Goal: Information Seeking & Learning: Find specific fact

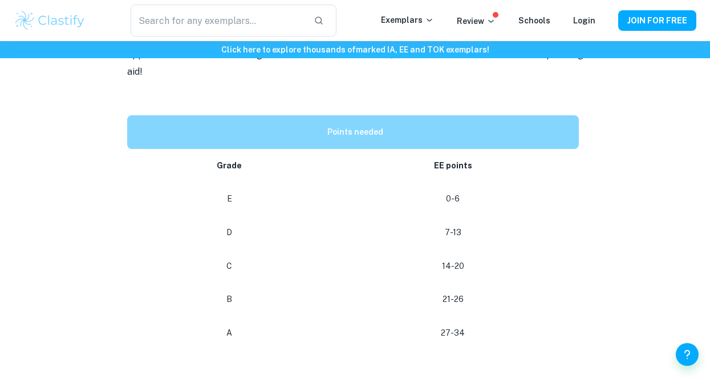
scroll to position [497, 0]
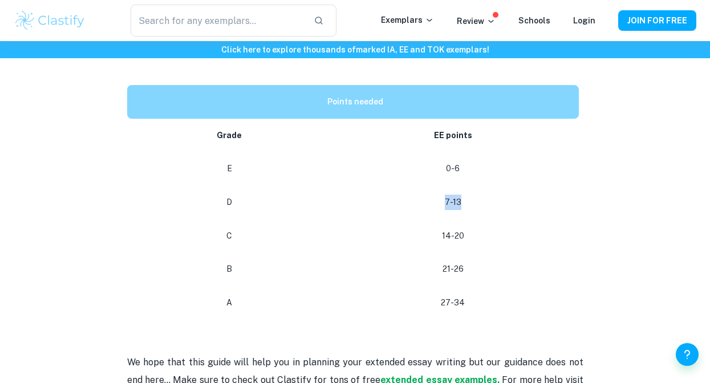
drag, startPoint x: 465, startPoint y: 182, endPoint x: 444, endPoint y: 181, distance: 21.7
click at [444, 194] on p "7-13" at bounding box center [452, 201] width 233 height 15
click at [443, 194] on p "7-13" at bounding box center [452, 201] width 233 height 15
drag, startPoint x: 233, startPoint y: 182, endPoint x: 255, endPoint y: 182, distance: 22.2
click at [255, 194] on p "D" at bounding box center [230, 201] width 178 height 15
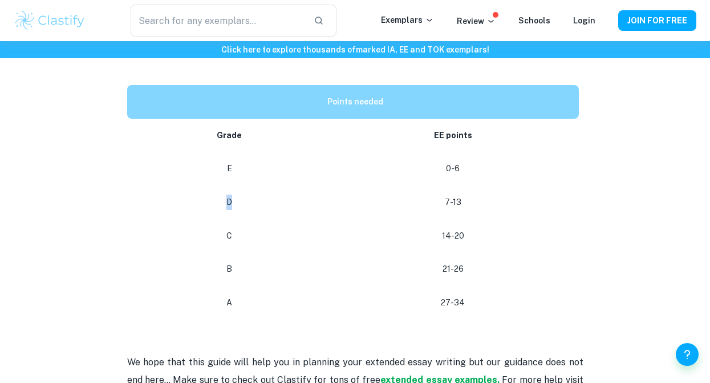
click at [255, 194] on p "D" at bounding box center [230, 201] width 178 height 15
drag, startPoint x: 440, startPoint y: 180, endPoint x: 481, endPoint y: 180, distance: 40.5
click at [481, 194] on p "7-13" at bounding box center [452, 201] width 233 height 15
click at [471, 194] on p "7-13" at bounding box center [452, 201] width 233 height 15
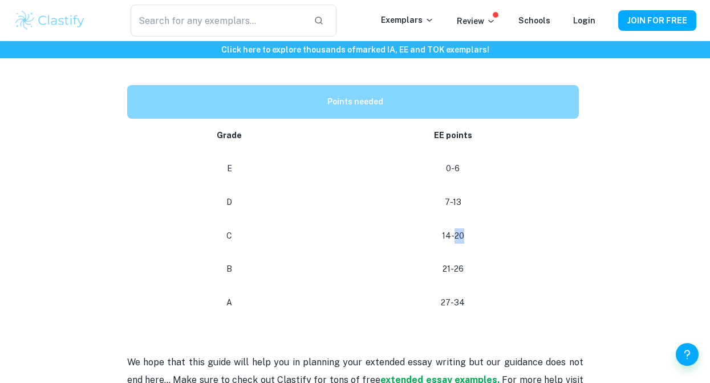
drag, startPoint x: 458, startPoint y: 217, endPoint x: 485, endPoint y: 219, distance: 26.9
click at [485, 228] on p "14-20" at bounding box center [452, 235] width 233 height 15
click at [469, 226] on td "14-20" at bounding box center [454, 236] width 255 height 34
drag, startPoint x: 458, startPoint y: 218, endPoint x: 494, endPoint y: 221, distance: 36.0
click at [494, 228] on p "14-20" at bounding box center [452, 235] width 233 height 15
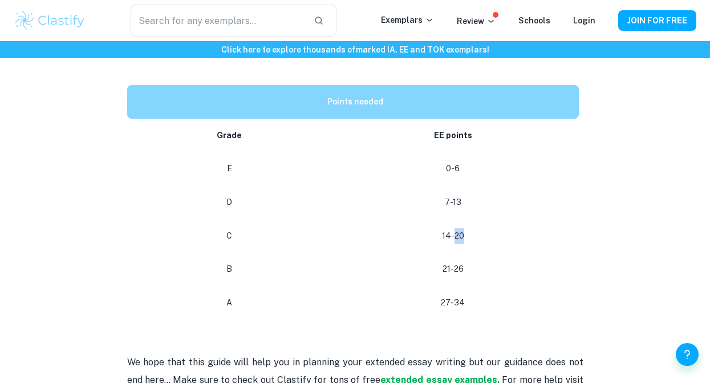
click at [494, 228] on p "14-20" at bounding box center [452, 235] width 233 height 15
drag, startPoint x: 445, startPoint y: 250, endPoint x: 523, endPoint y: 246, distance: 78.2
click at [518, 261] on p "21-26" at bounding box center [452, 268] width 233 height 15
click at [461, 286] on td "27-34" at bounding box center [454, 303] width 255 height 34
drag, startPoint x: 470, startPoint y: 255, endPoint x: 433, endPoint y: 254, distance: 36.5
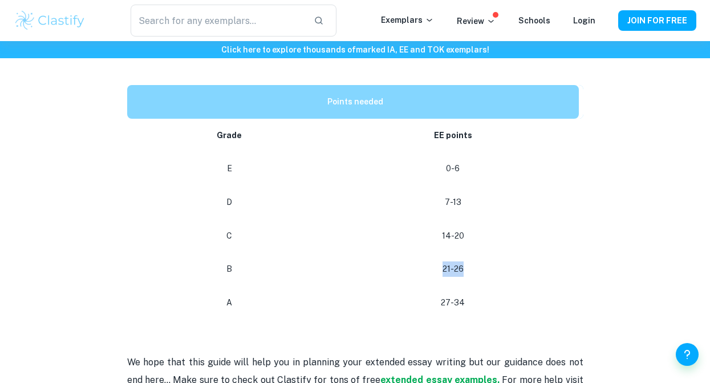
click at [433, 261] on p "21-26" at bounding box center [452, 268] width 233 height 15
drag, startPoint x: 221, startPoint y: 284, endPoint x: 346, endPoint y: 280, distance: 125.5
click at [357, 286] on tr "A 27-34" at bounding box center [355, 303] width 456 height 34
click at [247, 261] on td "B" at bounding box center [227, 269] width 201 height 34
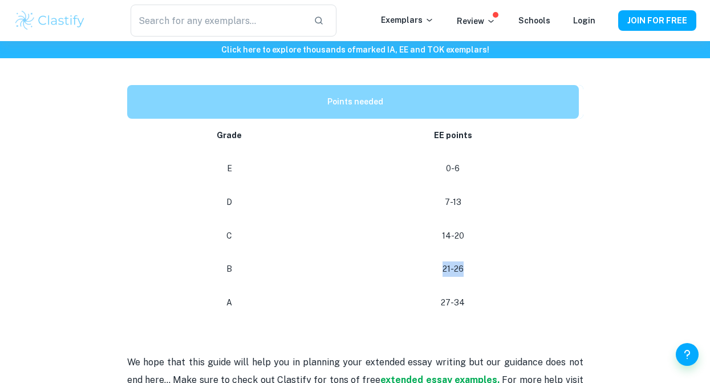
drag, startPoint x: 495, startPoint y: 247, endPoint x: 512, endPoint y: 247, distance: 17.1
click at [512, 261] on p "21-26" at bounding box center [452, 268] width 233 height 15
click at [440, 261] on p "21-26" at bounding box center [452, 268] width 233 height 15
click at [488, 228] on p "14-20" at bounding box center [452, 235] width 233 height 15
click at [450, 252] on td "21-26" at bounding box center [454, 269] width 255 height 34
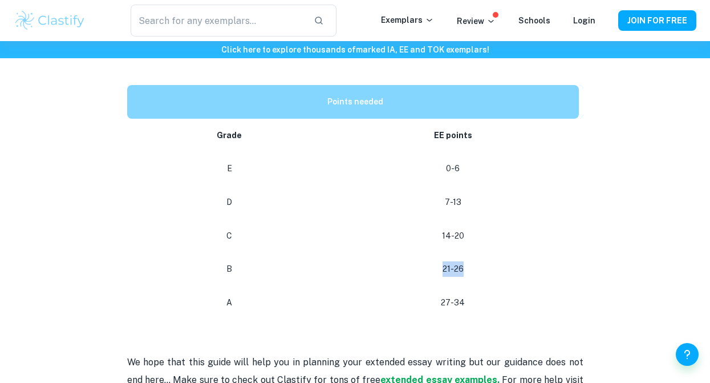
drag, startPoint x: 436, startPoint y: 247, endPoint x: 532, endPoint y: 251, distance: 95.8
click at [532, 261] on p "21-26" at bounding box center [452, 268] width 233 height 15
click at [481, 261] on p "21-26" at bounding box center [452, 268] width 233 height 15
drag, startPoint x: 210, startPoint y: 284, endPoint x: 397, endPoint y: 286, distance: 187.0
click at [397, 286] on tr "A 27-34" at bounding box center [355, 303] width 456 height 34
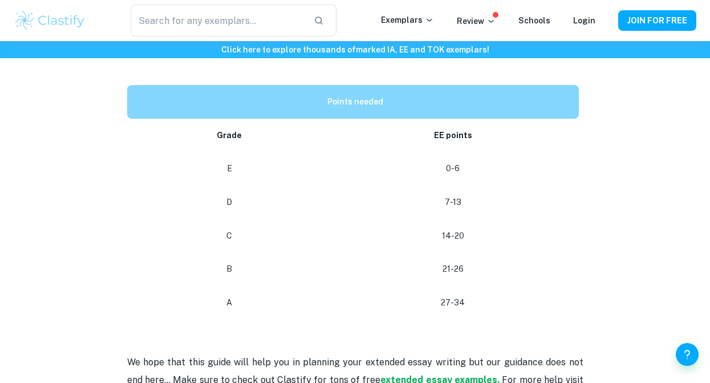
click at [255, 259] on td "B" at bounding box center [227, 269] width 201 height 34
drag, startPoint x: 446, startPoint y: 199, endPoint x: 449, endPoint y: 191, distance: 8.7
click at [446, 198] on td "7-13" at bounding box center [454, 202] width 255 height 34
drag, startPoint x: 452, startPoint y: 181, endPoint x: 459, endPoint y: 181, distance: 8.0
click at [452, 194] on p "7-13" at bounding box center [452, 201] width 233 height 15
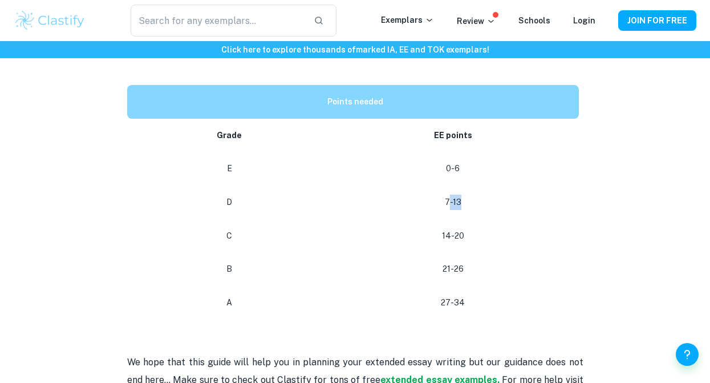
drag, startPoint x: 459, startPoint y: 181, endPoint x: 489, endPoint y: 183, distance: 29.1
click at [490, 194] on p "7-13" at bounding box center [452, 201] width 233 height 15
click at [470, 194] on p "7-13" at bounding box center [452, 201] width 233 height 15
drag, startPoint x: 448, startPoint y: 181, endPoint x: 476, endPoint y: 183, distance: 28.0
click at [528, 194] on p "7-13" at bounding box center [452, 201] width 233 height 15
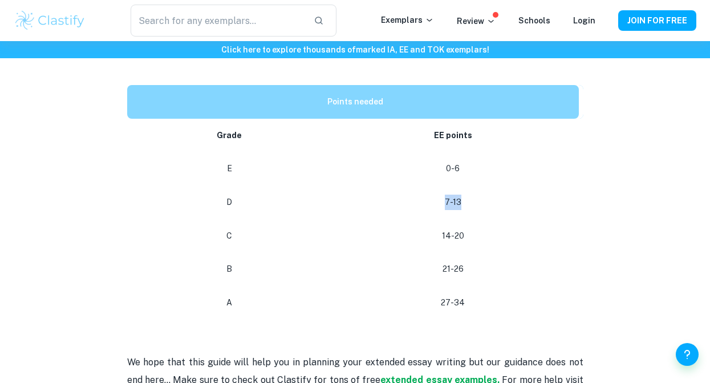
click at [448, 194] on p "7-13" at bounding box center [452, 201] width 233 height 15
click at [445, 194] on p "7-13" at bounding box center [452, 201] width 233 height 15
click at [436, 194] on p "7-13" at bounding box center [452, 201] width 233 height 15
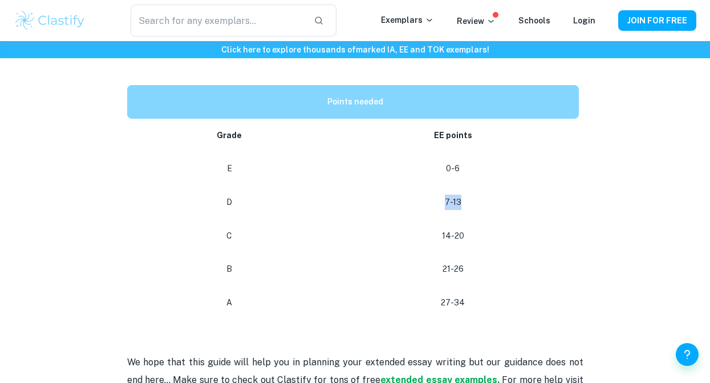
drag, startPoint x: 447, startPoint y: 182, endPoint x: 515, endPoint y: 188, distance: 68.1
click at [516, 194] on p "7-13" at bounding box center [452, 201] width 233 height 15
click at [490, 194] on p "7-13" at bounding box center [452, 201] width 233 height 15
drag, startPoint x: 452, startPoint y: 185, endPoint x: 507, endPoint y: 186, distance: 54.7
click at [493, 194] on p "7-13" at bounding box center [452, 201] width 233 height 15
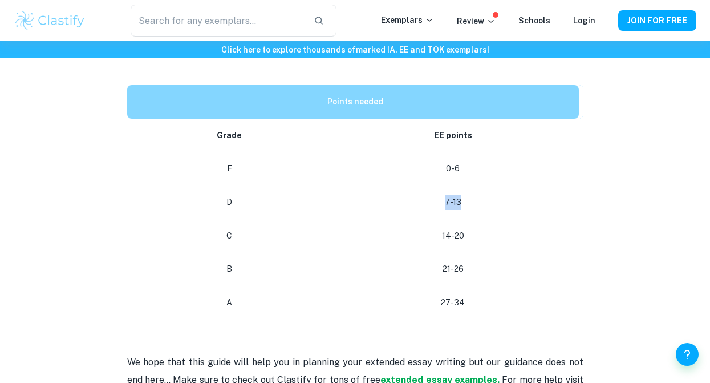
click at [486, 194] on p "7-13" at bounding box center [452, 201] width 233 height 15
drag, startPoint x: 434, startPoint y: 186, endPoint x: 495, endPoint y: 186, distance: 61.0
click at [482, 194] on p "7-13" at bounding box center [452, 201] width 233 height 15
drag, startPoint x: 458, startPoint y: 182, endPoint x: 465, endPoint y: 182, distance: 7.4
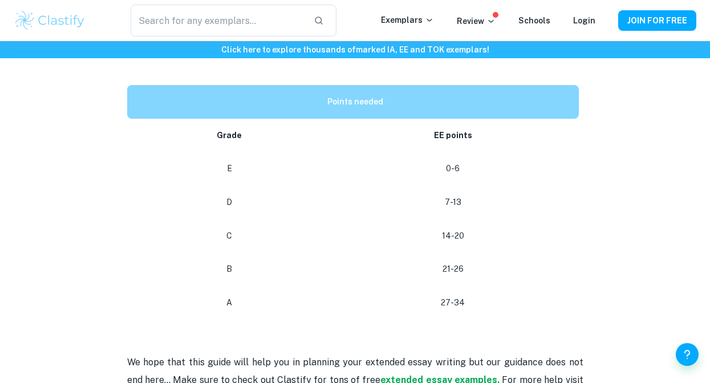
click at [461, 194] on p "7-13" at bounding box center [452, 201] width 233 height 15
click at [432, 194] on p "7-13" at bounding box center [452, 201] width 233 height 15
click at [439, 229] on td "14-20" at bounding box center [454, 236] width 255 height 34
drag, startPoint x: 433, startPoint y: 243, endPoint x: 538, endPoint y: 245, distance: 104.3
click at [535, 255] on td "21-26" at bounding box center [454, 269] width 255 height 34
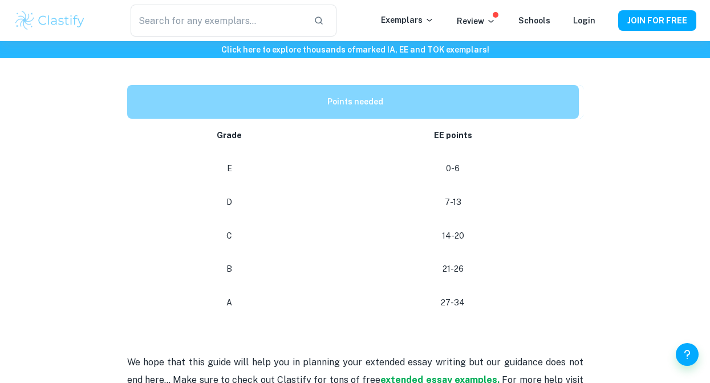
click at [477, 200] on td "7-13" at bounding box center [454, 202] width 255 height 34
click at [470, 198] on td "7-13" at bounding box center [454, 202] width 255 height 34
click at [464, 219] on td "14-20" at bounding box center [454, 236] width 255 height 34
click at [441, 219] on td "14-20" at bounding box center [454, 236] width 255 height 34
drag, startPoint x: 441, startPoint y: 210, endPoint x: 510, endPoint y: 214, distance: 68.5
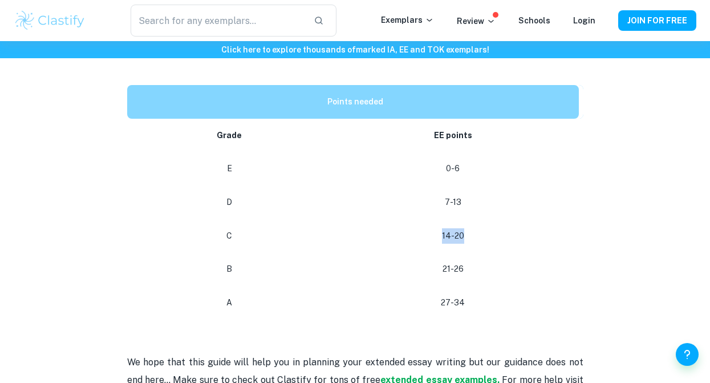
click at [510, 228] on p "14-20" at bounding box center [452, 235] width 233 height 15
click at [441, 228] on p "14-20" at bounding box center [452, 235] width 233 height 15
drag, startPoint x: 446, startPoint y: 214, endPoint x: 558, endPoint y: 217, distance: 111.8
click at [562, 228] on p "14-20" at bounding box center [452, 235] width 233 height 15
click at [515, 228] on p "14-20" at bounding box center [452, 235] width 233 height 15
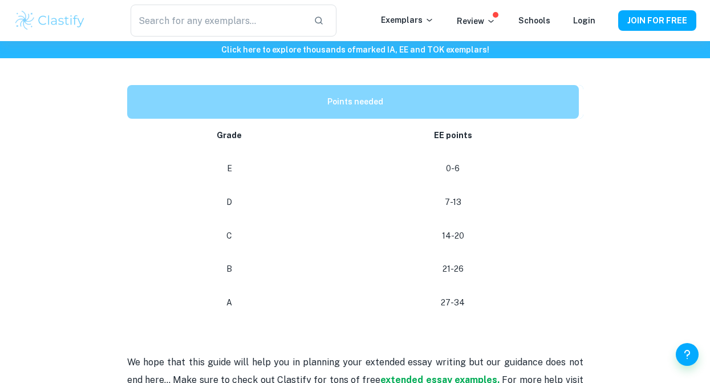
click at [453, 194] on p "7-13" at bounding box center [452, 201] width 233 height 15
click at [450, 194] on p "7-13" at bounding box center [452, 201] width 233 height 15
drag, startPoint x: 451, startPoint y: 183, endPoint x: 467, endPoint y: 184, distance: 16.5
click at [467, 194] on p "7-13" at bounding box center [452, 201] width 233 height 15
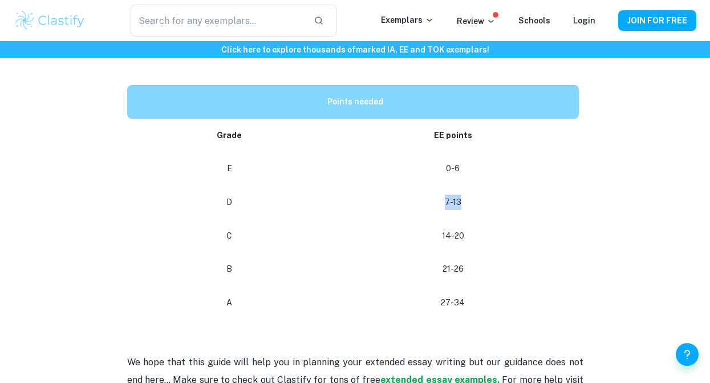
drag, startPoint x: 436, startPoint y: 184, endPoint x: 482, endPoint y: 185, distance: 45.6
click at [482, 194] on p "7-13" at bounding box center [452, 201] width 233 height 15
click at [453, 194] on p "7-13" at bounding box center [452, 201] width 233 height 15
drag, startPoint x: 450, startPoint y: 182, endPoint x: 512, endPoint y: 182, distance: 62.1
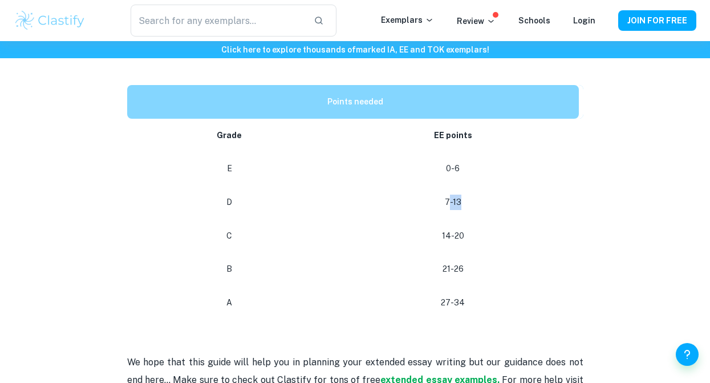
click at [512, 194] on p "7-13" at bounding box center [452, 201] width 233 height 15
drag, startPoint x: 443, startPoint y: 178, endPoint x: 507, endPoint y: 179, distance: 64.4
click at [507, 194] on p "7-13" at bounding box center [452, 201] width 233 height 15
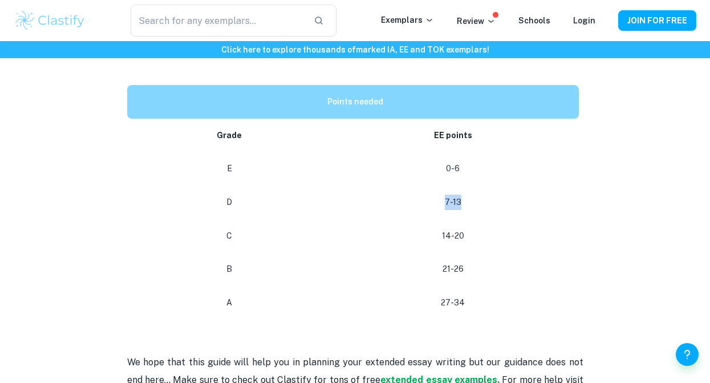
click at [425, 194] on p "7-13" at bounding box center [452, 201] width 233 height 15
drag, startPoint x: 440, startPoint y: 181, endPoint x: 562, endPoint y: 182, distance: 122.0
click at [562, 194] on p "7-13" at bounding box center [452, 201] width 233 height 15
click at [552, 194] on p "7-13" at bounding box center [452, 201] width 233 height 15
drag, startPoint x: 438, startPoint y: 168, endPoint x: 573, endPoint y: 171, distance: 135.1
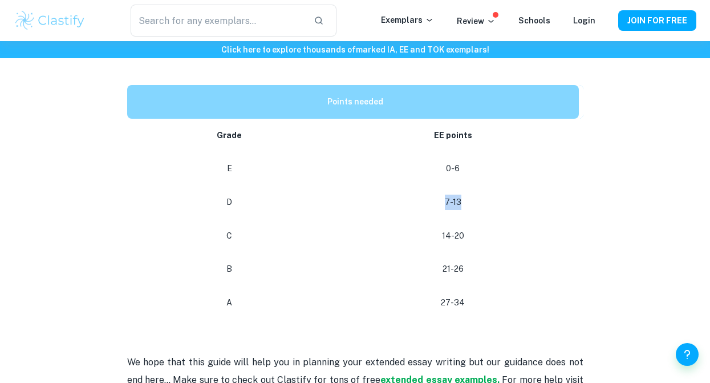
click at [573, 185] on td "7-13" at bounding box center [454, 202] width 255 height 34
click at [566, 185] on td "7-13" at bounding box center [454, 202] width 255 height 34
drag, startPoint x: 455, startPoint y: 170, endPoint x: 558, endPoint y: 170, distance: 102.0
click at [565, 185] on td "7-13" at bounding box center [454, 202] width 255 height 34
click at [445, 185] on td "7-13" at bounding box center [454, 202] width 255 height 34
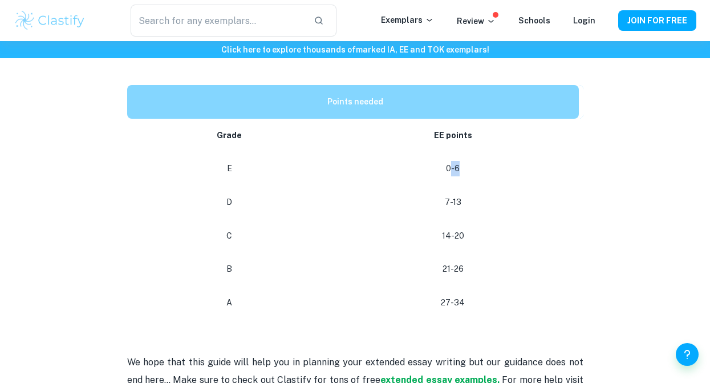
drag, startPoint x: 452, startPoint y: 166, endPoint x: 520, endPoint y: 167, distance: 67.8
click at [520, 167] on td "0-6" at bounding box center [454, 169] width 255 height 34
click at [487, 185] on td "7-13" at bounding box center [454, 202] width 255 height 34
drag
click at [531, 194] on p "7-13" at bounding box center [452, 201] width 233 height 15
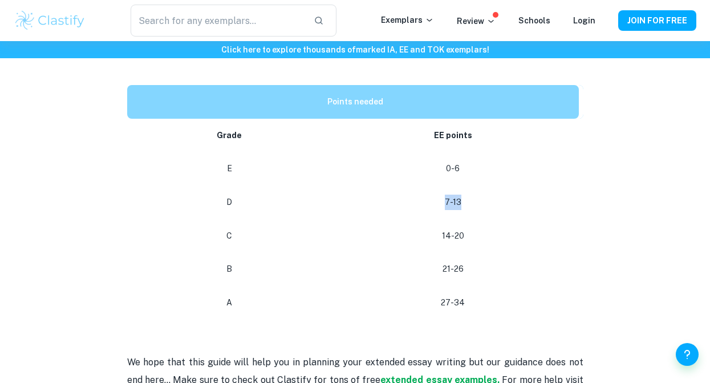
click at [531, 194] on p "7-13" at bounding box center [452, 201] width 233 height 15
click at [293, 192] on td "D" at bounding box center [227, 202] width 201 height 34
click at [272, 194] on td "D" at bounding box center [227, 202] width 201 height 34
click at [235, 194] on p "D" at bounding box center [230, 201] width 178 height 15
click at [249, 225] on td "C" at bounding box center [227, 236] width 201 height 34
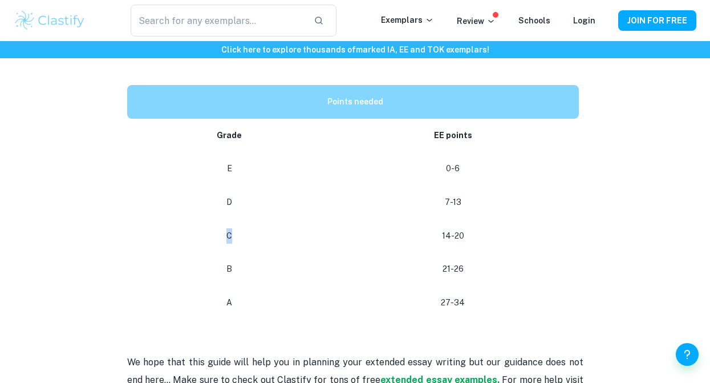
drag, startPoint x: 227, startPoint y: 219, endPoint x: 272, endPoint y: 219, distance: 45.0
click at [272, 228] on p "C" at bounding box center [230, 235] width 178 height 15
click at [234, 185] on td "D" at bounding box center [227, 202] width 201 height 34
drag, startPoint x: 226, startPoint y: 186, endPoint x: 258, endPoint y: 185, distance: 32.5
click at [258, 194] on p "D" at bounding box center [230, 201] width 178 height 15
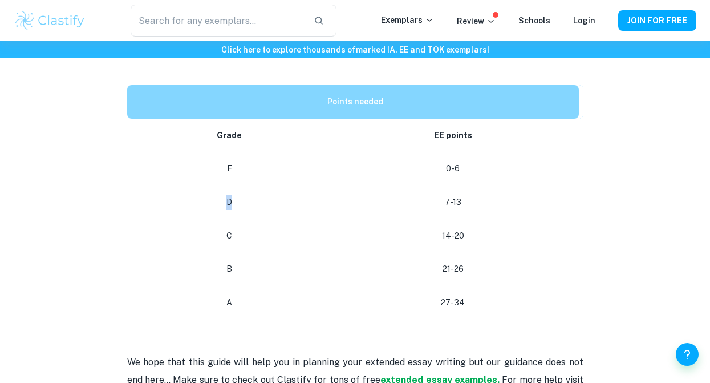
click at [249, 194] on p "D" at bounding box center [230, 201] width 178 height 15
click at [238, 185] on td "D" at bounding box center [227, 202] width 201 height 34
drag, startPoint x: 211, startPoint y: 178, endPoint x: 250, endPoint y: 185, distance: 39.9
click at [247, 194] on p "D" at bounding box center [230, 201] width 178 height 15
click at [250, 194] on p "D" at bounding box center [230, 201] width 178 height 15
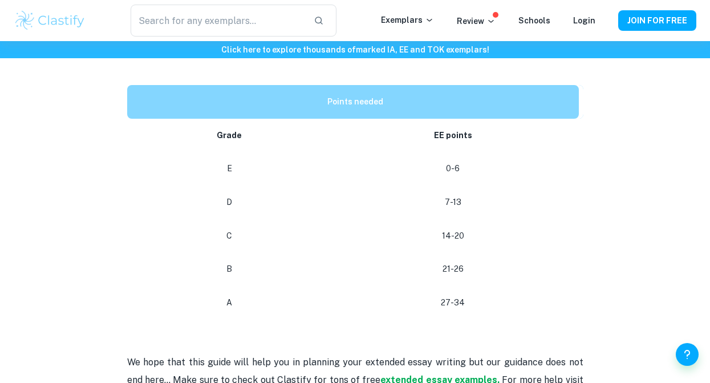
click at [233, 194] on p "D" at bounding box center [230, 201] width 178 height 15
drag, startPoint x: 227, startPoint y: 182, endPoint x: 240, endPoint y: 184, distance: 12.6
click at [240, 194] on p "D" at bounding box center [230, 201] width 178 height 15
click at [241, 194] on p "D" at bounding box center [230, 201] width 178 height 15
click at [227, 194] on p "D" at bounding box center [230, 201] width 178 height 15
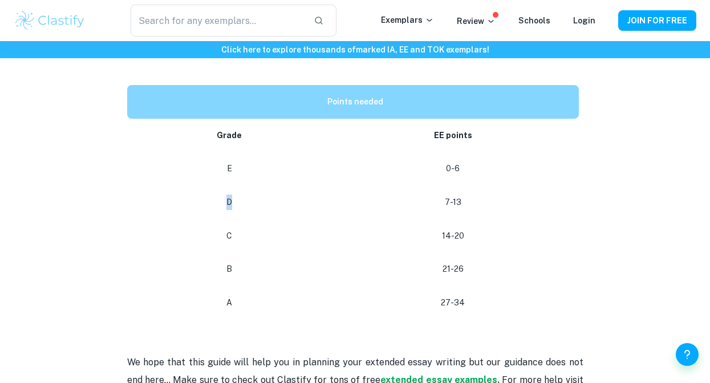
click at [226, 194] on p "D" at bounding box center [230, 201] width 178 height 15
drag, startPoint x: 226, startPoint y: 216, endPoint x: 279, endPoint y: 216, distance: 53.0
click at [279, 228] on p "C" at bounding box center [230, 235] width 178 height 15
click at [254, 228] on p "C" at bounding box center [230, 235] width 178 height 15
drag, startPoint x: 213, startPoint y: 208, endPoint x: 275, endPoint y: 216, distance: 62.7
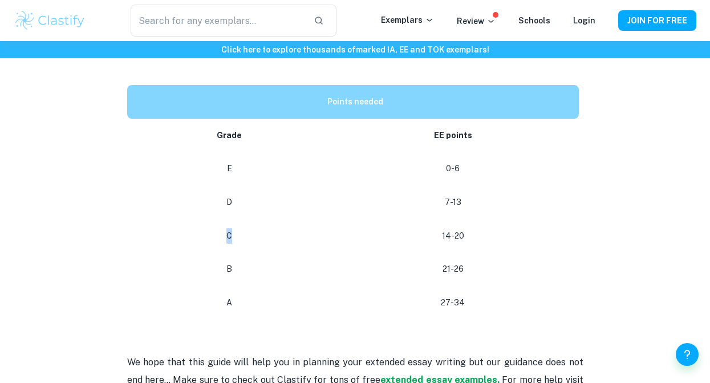
click at [275, 219] on td "C" at bounding box center [227, 236] width 201 height 34
click at [266, 228] on p "C" at bounding box center [230, 235] width 178 height 15
drag, startPoint x: 203, startPoint y: 208, endPoint x: 288, endPoint y: 213, distance: 85.1
click at [282, 219] on td "C" at bounding box center [227, 236] width 201 height 34
click at [257, 226] on td "C" at bounding box center [227, 236] width 201 height 34
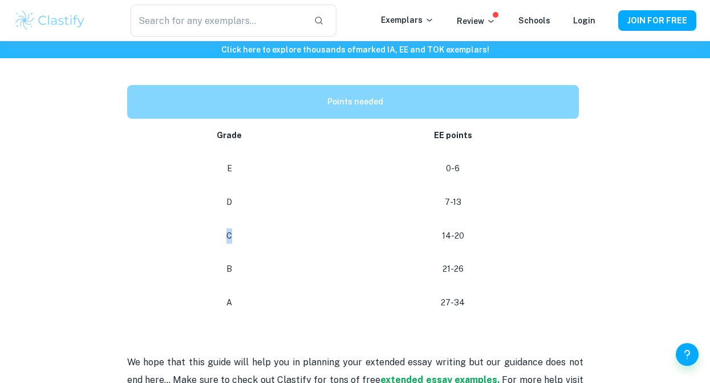
drag, startPoint x: 242, startPoint y: 217, endPoint x: 265, endPoint y: 217, distance: 22.2
click at [265, 228] on p "C" at bounding box center [230, 235] width 178 height 15
drag, startPoint x: 227, startPoint y: 184, endPoint x: 255, endPoint y: 187, distance: 28.1
click at [255, 194] on p "D" at bounding box center [230, 201] width 178 height 15
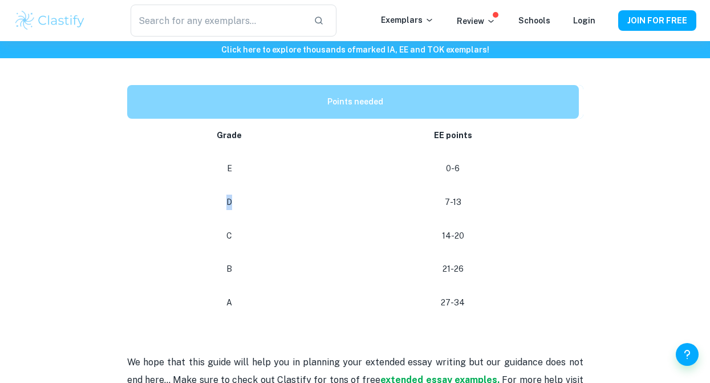
click at [255, 194] on p "D" at bounding box center [230, 201] width 178 height 15
drag, startPoint x: 222, startPoint y: 182, endPoint x: 245, endPoint y: 182, distance: 22.8
click at [245, 194] on p "D" at bounding box center [230, 201] width 178 height 15
drag, startPoint x: 222, startPoint y: 184, endPoint x: 269, endPoint y: 186, distance: 47.4
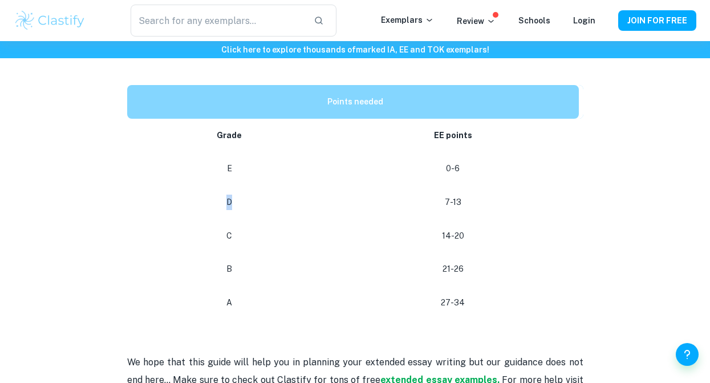
click at [269, 194] on p "D" at bounding box center [230, 201] width 178 height 15
click at [252, 194] on p "D" at bounding box center [230, 201] width 178 height 15
drag, startPoint x: 222, startPoint y: 182, endPoint x: 261, endPoint y: 185, distance: 38.9
click at [261, 194] on p "D" at bounding box center [230, 201] width 178 height 15
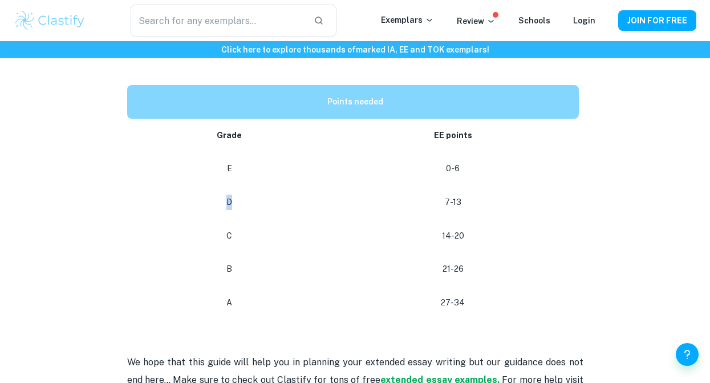
click at [261, 194] on p "D" at bounding box center [230, 201] width 178 height 15
drag, startPoint x: 218, startPoint y: 184, endPoint x: 266, endPoint y: 188, distance: 48.1
click at [265, 194] on p "D" at bounding box center [230, 201] width 178 height 15
click at [266, 194] on p "D" at bounding box center [230, 201] width 178 height 15
drag, startPoint x: 222, startPoint y: 186, endPoint x: 295, endPoint y: 186, distance: 73.0
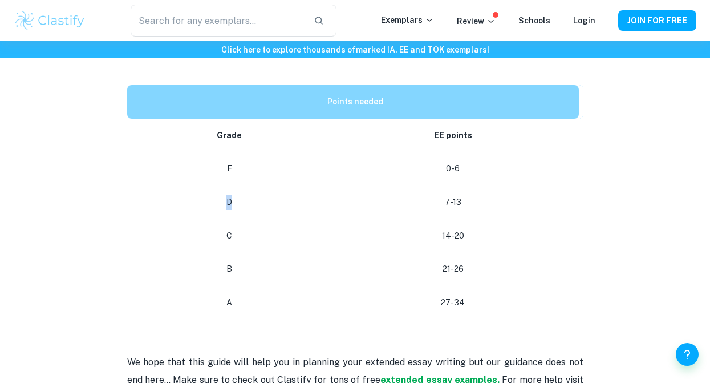
click at [295, 194] on p "D" at bounding box center [230, 201] width 178 height 15
drag, startPoint x: 198, startPoint y: 180, endPoint x: 291, endPoint y: 184, distance: 93.6
click at [290, 194] on p "D" at bounding box center [230, 201] width 178 height 15
click at [291, 194] on p "D" at bounding box center [230, 201] width 178 height 15
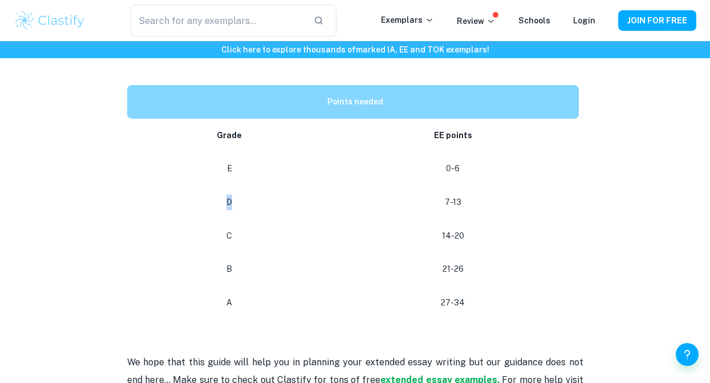
drag, startPoint x: 221, startPoint y: 176, endPoint x: 296, endPoint y: 176, distance: 75.3
click at [297, 185] on td "D" at bounding box center [227, 202] width 201 height 34
click at [218, 185] on td "D" at bounding box center [227, 202] width 201 height 34
drag, startPoint x: 224, startPoint y: 174, endPoint x: 303, endPoint y: 182, distance: 79.6
click at [303, 185] on td "D" at bounding box center [227, 202] width 201 height 34
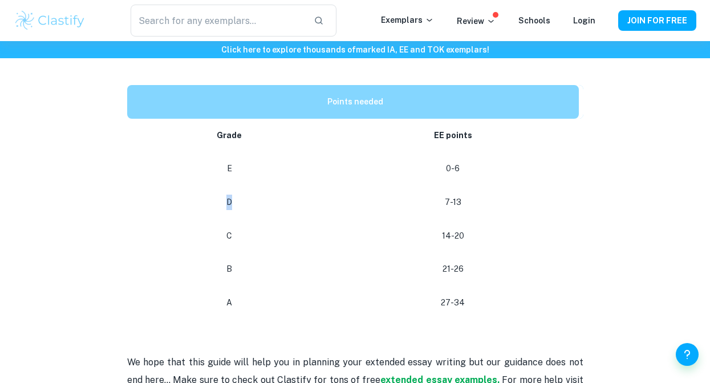
click at [302, 194] on p "D" at bounding box center [230, 201] width 178 height 15
drag, startPoint x: 239, startPoint y: 177, endPoint x: 274, endPoint y: 179, distance: 35.4
click at [271, 194] on p "D" at bounding box center [230, 201] width 178 height 15
drag, startPoint x: 219, startPoint y: 182, endPoint x: 312, endPoint y: 184, distance: 92.9
click at [311, 194] on p "D" at bounding box center [230, 201] width 178 height 15
